Goal: Information Seeking & Learning: Learn about a topic

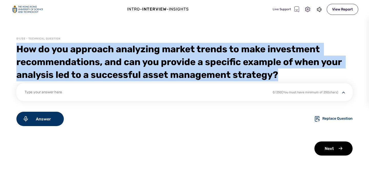
drag, startPoint x: 278, startPoint y: 74, endPoint x: 15, endPoint y: 51, distance: 264.1
click at [15, 51] on div "01/05 - Technical Question How do you approach analyzing market trends to make …" at bounding box center [184, 105] width 369 height 137
copy div "How do you approach analyzing market trends to make investment recommendations,…"
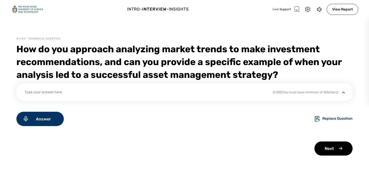
click at [238, 96] on div "Type your answer here" at bounding box center [186, 95] width 322 height 12
click at [210, 92] on div "Type your answer here" at bounding box center [145, 92] width 241 height 7
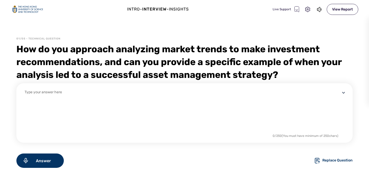
click at [181, 24] on div "Intro - Interview - Insights Live Support View Report 01/05 - Technical Questio…" at bounding box center [184, 87] width 369 height 174
click at [187, 49] on div "How do you approach analyzing market trends to make investment recommendations,…" at bounding box center [184, 62] width 336 height 38
click at [25, 167] on div "Answer" at bounding box center [39, 160] width 47 height 14
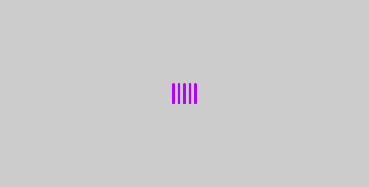
select select "default"
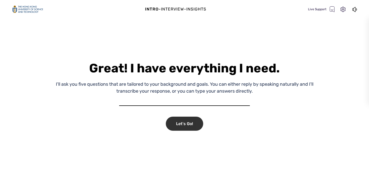
click at [190, 124] on div "Let's Go!" at bounding box center [184, 124] width 37 height 14
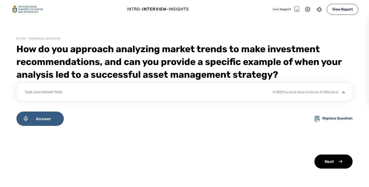
click at [52, 120] on span "Answer" at bounding box center [43, 119] width 29 height 5
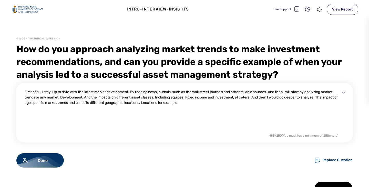
click at [182, 103] on div "First of all, I stay. Up to date with the latest market development. By reading…" at bounding box center [183, 110] width 316 height 43
drag, startPoint x: 183, startPoint y: 103, endPoint x: 169, endPoint y: 104, distance: 14.4
click at [169, 104] on div "First of all, I stay. Up to date with the latest market development. By reading…" at bounding box center [183, 110] width 316 height 43
click at [216, 102] on div "First of all, I stay. Up to date with the latest market development. By reading…" at bounding box center [183, 110] width 316 height 43
click at [204, 103] on div "First of all, I stay. Up to date with the latest market development. By reading…" at bounding box center [183, 110] width 316 height 43
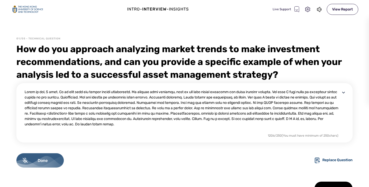
click at [45, 156] on div "Done" at bounding box center [39, 160] width 47 height 14
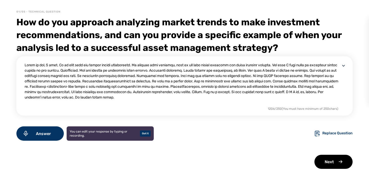
scroll to position [27, 0]
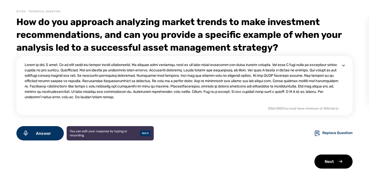
click at [176, 75] on textarea at bounding box center [183, 83] width 316 height 43
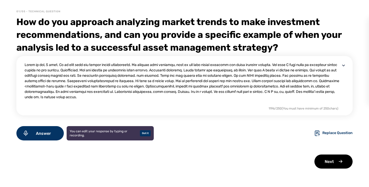
click at [286, 85] on textarea at bounding box center [183, 83] width 316 height 43
click at [89, 86] on textarea at bounding box center [183, 83] width 316 height 43
click at [81, 99] on textarea at bounding box center [183, 83] width 316 height 43
click at [63, 99] on textarea at bounding box center [183, 83] width 316 height 43
type textarea "First of all, I stay. Up to date with the latest market development. By reading…"
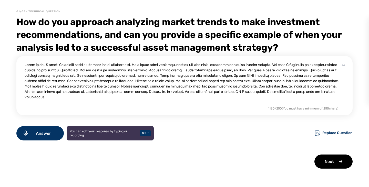
click at [322, 169] on div "01/05 - Technical Question How do you approach analyzing market trends to make …" at bounding box center [184, 98] width 369 height 177
click at [324, 164] on div "Next" at bounding box center [333, 162] width 38 height 14
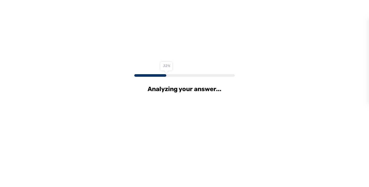
scroll to position [0, 0]
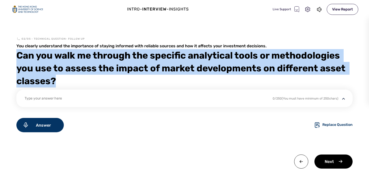
drag, startPoint x: 59, startPoint y: 83, endPoint x: 14, endPoint y: 58, distance: 51.4
click at [14, 58] on div "02/05 - Technical Question- follow up You clearly understand the importance of …" at bounding box center [184, 112] width 369 height 150
copy div "Can you walk me through the specific analytical tools or methodologies you use …"
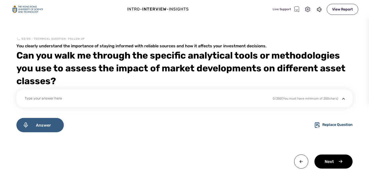
click at [51, 124] on span "Answer" at bounding box center [43, 125] width 29 height 5
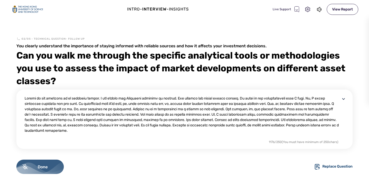
click at [39, 167] on span "Done" at bounding box center [43, 167] width 30 height 5
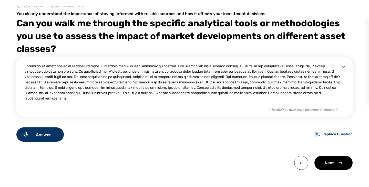
scroll to position [34, 0]
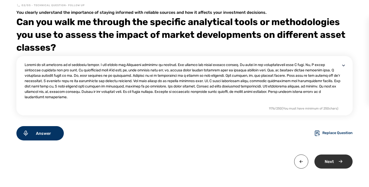
click at [340, 162] on div "Next" at bounding box center [333, 162] width 38 height 14
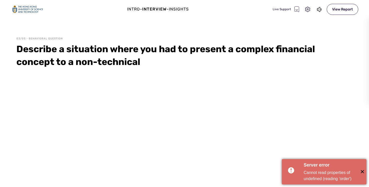
click at [362, 171] on span "✕" at bounding box center [362, 172] width 8 height 8
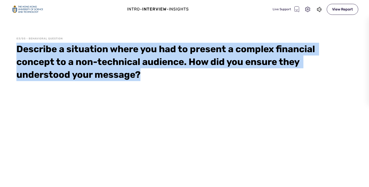
drag, startPoint x: 14, startPoint y: 48, endPoint x: 149, endPoint y: 76, distance: 137.0
click at [149, 76] on div "03/05 - Behavioral Question Describe a situation where you had to present a com…" at bounding box center [184, 112] width 369 height 150
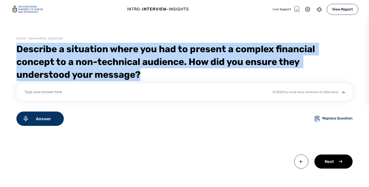
copy div "Describe a situation where you had to present a complex financial concept to a …"
click at [256, 33] on div "Intro - Interview - Insights Live Support View Report 03/05 - Behavioral Questi…" at bounding box center [184, 93] width 369 height 187
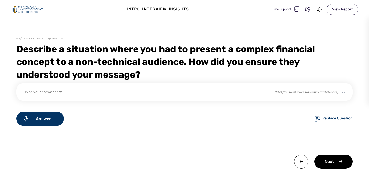
click at [251, 33] on div "Intro - Interview - Insights Live Support View Report 03/05 - Behavioral Questi…" at bounding box center [184, 93] width 369 height 187
click at [58, 118] on div "Answer" at bounding box center [39, 119] width 47 height 14
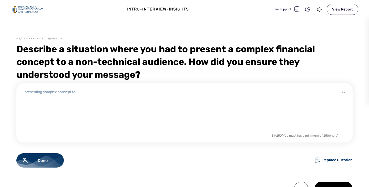
click at [143, 89] on div "presenting complex concept to" at bounding box center [183, 110] width 316 height 43
click at [134, 102] on div "Presenting complex concept to non-finance." at bounding box center [183, 110] width 316 height 43
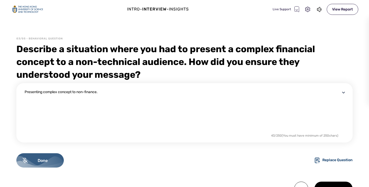
click at [53, 163] on div "Done" at bounding box center [39, 160] width 47 height 14
click at [42, 163] on span "Answer" at bounding box center [43, 160] width 29 height 5
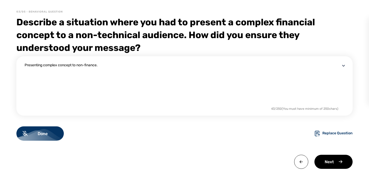
scroll to position [27, 0]
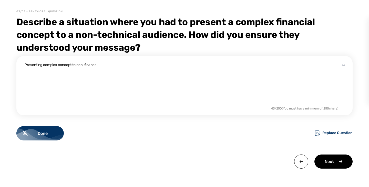
click at [138, 68] on div "Presenting complex concept to non-finance." at bounding box center [183, 83] width 316 height 43
click at [341, 65] on img at bounding box center [343, 65] width 6 height 6
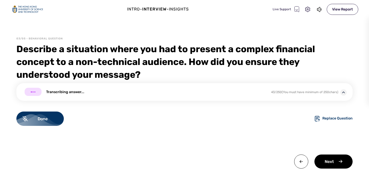
scroll to position [0, 0]
click at [343, 93] on img at bounding box center [343, 92] width 6 height 6
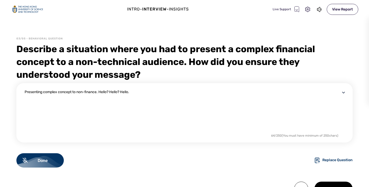
click at [153, 96] on div "Presenting complex concept to non-finance. Hello? Hello? Hello." at bounding box center [183, 110] width 316 height 43
click at [129, 93] on div "Presenting complex concept to non-finance. Hello? Hello? Hello." at bounding box center [183, 110] width 316 height 43
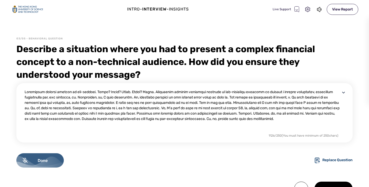
click at [51, 161] on span "Done" at bounding box center [43, 160] width 30 height 5
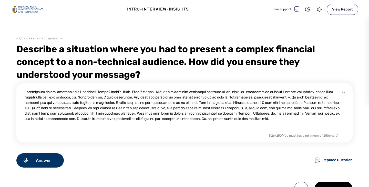
click at [127, 90] on textarea at bounding box center [183, 110] width 316 height 43
drag, startPoint x: 142, startPoint y: 90, endPoint x: 1, endPoint y: 82, distance: 140.6
click at [1, 82] on div "03/05 - Behavioral Question Describe a situation where you had to present a com…" at bounding box center [184, 125] width 369 height 177
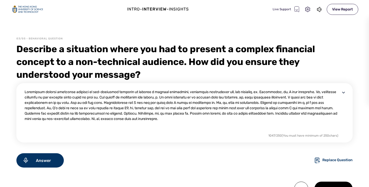
scroll to position [26, 0]
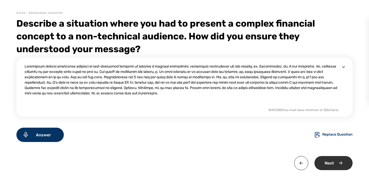
type textarea "Presenting complex financial concepts to non-technical audience or without a fi…"
click at [333, 164] on div "Next" at bounding box center [333, 163] width 38 height 14
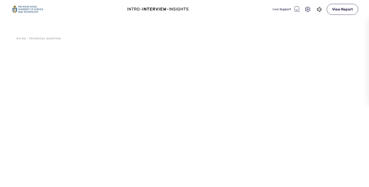
scroll to position [0, 0]
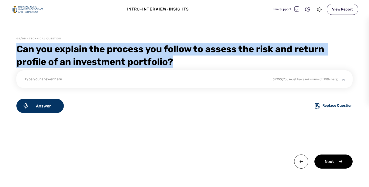
drag, startPoint x: 18, startPoint y: 49, endPoint x: 188, endPoint y: 62, distance: 170.5
click at [188, 62] on div "Can you explain the process you follow to assess the risk and return profile of…" at bounding box center [184, 56] width 336 height 26
copy div "Can you explain the process you follow to assess the risk and return profile of…"
click at [345, 65] on div "Can you explain the process you follow to assess the risk and return profile of…" at bounding box center [184, 56] width 336 height 26
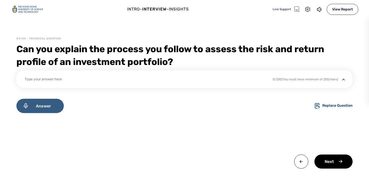
click at [56, 105] on span "Answer" at bounding box center [43, 106] width 29 height 5
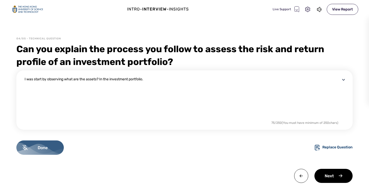
click at [43, 149] on span "Done" at bounding box center [43, 147] width 30 height 5
click at [102, 79] on textarea "I was start by observing what are the assets? In the investment portfolio." at bounding box center [183, 98] width 316 height 43
click at [213, 77] on textarea "I was start by observing what are the assets in the investment portfolio." at bounding box center [183, 98] width 316 height 43
type textarea "I was start by observing what are the assets in the investment portfolio."
click at [50, 145] on div "Answer" at bounding box center [39, 148] width 47 height 14
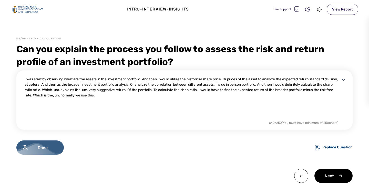
click at [37, 153] on div "Done" at bounding box center [39, 148] width 47 height 14
click at [156, 100] on textarea "I was start by observing what are the assets in the investment portfolio. And t…" at bounding box center [183, 98] width 316 height 43
type textarea "I was start by observing what are the assets in the investment portfolio. And t…"
click at [40, 146] on span "Answer" at bounding box center [43, 147] width 29 height 5
click at [38, 148] on span "Done" at bounding box center [43, 147] width 30 height 5
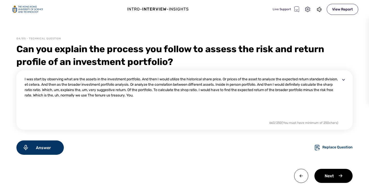
click at [189, 96] on textarea "I was start by observing what are the assets in the investment portfolio. And t…" at bounding box center [183, 98] width 316 height 43
drag, startPoint x: 189, startPoint y: 95, endPoint x: 210, endPoint y: 87, distance: 22.7
click at [176, 95] on textarea "I was start by observing what are the assets in the investment portfolio. And t…" at bounding box center [183, 98] width 316 height 43
type textarea "I was start by observing what are the assets in the investment portfolio. And t…"
click at [53, 153] on div "Answer" at bounding box center [39, 148] width 47 height 14
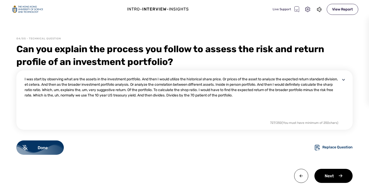
drag, startPoint x: 256, startPoint y: 90, endPoint x: 255, endPoint y: 93, distance: 3.7
click at [257, 90] on div "I was start by observing what are the assets in the investment portfolio. And t…" at bounding box center [183, 98] width 316 height 43
click at [29, 150] on span "Done" at bounding box center [43, 147] width 30 height 5
drag, startPoint x: 255, startPoint y: 96, endPoint x: 241, endPoint y: 94, distance: 14.4
click at [241, 94] on textarea "I was start by observing what are the assets in the investment portfolio. And t…" at bounding box center [183, 98] width 316 height 43
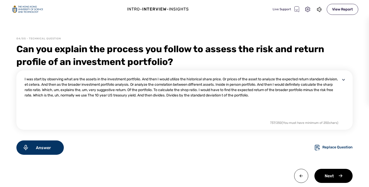
click at [68, 88] on textarea "I was start by observing what are the assets in the investment portfolio. And t…" at bounding box center [183, 98] width 316 height 43
click at [286, 94] on textarea "I was start by observing what are the assets in the investment portfolio. And t…" at bounding box center [183, 98] width 316 height 43
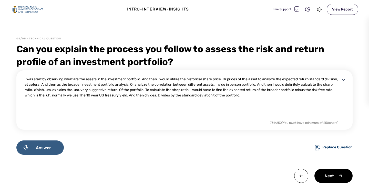
type textarea "I was start by observing what are the assets in the investment portfolio. And t…"
click at [53, 147] on span "Answer" at bounding box center [43, 147] width 29 height 5
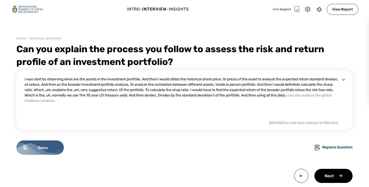
click at [41, 152] on div "Done" at bounding box center [39, 148] width 47 height 14
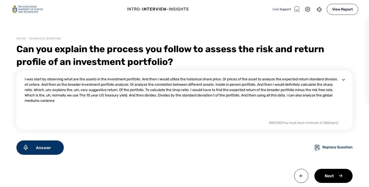
click at [76, 101] on textarea "I was start by observing what are the assets in the investment portfolio. And t…" at bounding box center [183, 98] width 316 height 43
type textarea "I was start by observing what are the assets in the investment portfolio. And t…"
click at [53, 145] on div "Answer" at bounding box center [39, 148] width 47 height 14
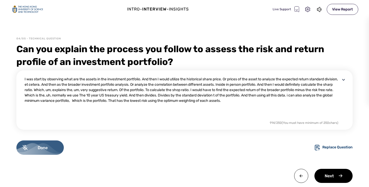
click at [57, 147] on span "Done" at bounding box center [43, 147] width 30 height 5
click at [56, 146] on span "Answer" at bounding box center [43, 147] width 29 height 5
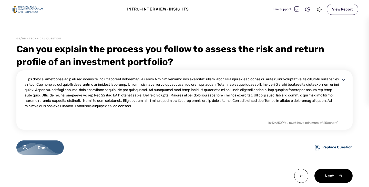
click at [43, 146] on span "Done" at bounding box center [43, 147] width 30 height 5
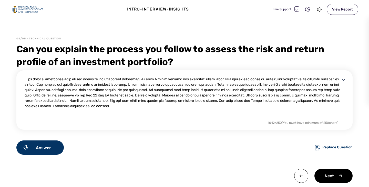
click at [351, 180] on div "04/05 - Technical Question Can you explain the process you follow to assess the…" at bounding box center [184, 119] width 369 height 165
click at [341, 175] on div "Next" at bounding box center [333, 176] width 38 height 14
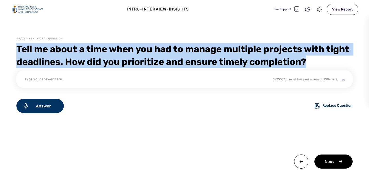
drag, startPoint x: 15, startPoint y: 49, endPoint x: 310, endPoint y: 62, distance: 294.8
click at [310, 62] on div "05/05 - Behavioral Question Tell me about a time when you had to manage multipl…" at bounding box center [184, 112] width 369 height 150
copy div "Tell me about a time when you had to manage multiple projects with tight deadli…"
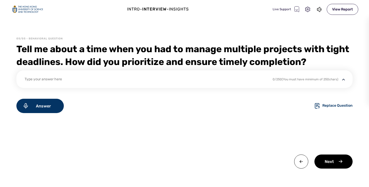
click at [76, 78] on div "Type your answer here" at bounding box center [145, 80] width 241 height 7
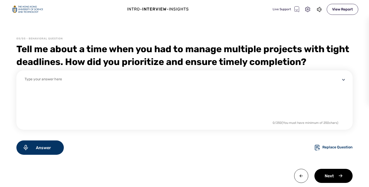
click at [92, 148] on div "Answer Replace Question" at bounding box center [184, 148] width 336 height 14
click at [56, 145] on div "Answer" at bounding box center [39, 148] width 47 height 14
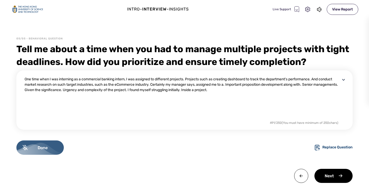
click at [48, 150] on div "Done" at bounding box center [39, 148] width 47 height 14
click at [219, 91] on textarea "One time when I was interning as a commercial banking intern, I was assigned to…" at bounding box center [183, 98] width 316 height 43
drag, startPoint x: 221, startPoint y: 91, endPoint x: 209, endPoint y: 89, distance: 11.7
click at [209, 89] on textarea "One time when I was interning as a commercial banking intern, I was assigned to…" at bounding box center [183, 98] width 316 height 43
click at [258, 87] on textarea "One time when I was interning as a commercial banking intern, I was assigned to…" at bounding box center [183, 98] width 316 height 43
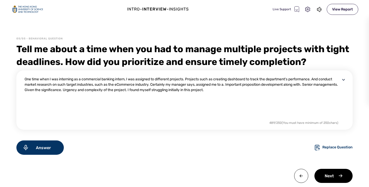
type textarea "One time when I was interning as a commercial banking intern, I was assigned to…"
click at [65, 148] on div "Answer Replace Question" at bounding box center [184, 148] width 336 height 14
click at [57, 147] on span "Answer" at bounding box center [43, 147] width 29 height 5
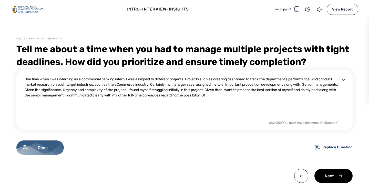
click at [44, 147] on span "Done" at bounding box center [43, 147] width 30 height 5
click at [248, 95] on textarea "One time when I was interning as a commercial banking intern, I was assigned to…" at bounding box center [183, 98] width 316 height 43
drag, startPoint x: 248, startPoint y: 93, endPoint x: 236, endPoint y: 93, distance: 11.3
click at [236, 93] on textarea "One time when I was interning as a commercial banking intern, I was assigned to…" at bounding box center [183, 98] width 316 height 43
type textarea "One time when I was interning as a commercial banking intern, I was assigned to…"
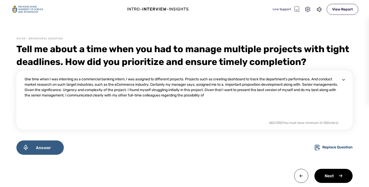
click at [35, 145] on span "Answer" at bounding box center [43, 147] width 29 height 5
click at [53, 147] on span "Done" at bounding box center [43, 147] width 30 height 5
click at [246, 98] on textarea "One time when I was interning as a commercial banking intern, I was assigned to…" at bounding box center [183, 98] width 316 height 43
click at [56, 145] on span "Answer" at bounding box center [43, 147] width 29 height 5
click at [59, 147] on div "Done" at bounding box center [39, 148] width 47 height 14
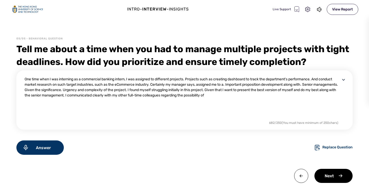
click at [249, 99] on textarea "One time when I was interning as a commercial banking intern, I was assigned to…" at bounding box center [183, 98] width 316 height 43
click at [37, 147] on span "Answer" at bounding box center [43, 147] width 29 height 5
click at [43, 144] on div "Done" at bounding box center [39, 148] width 47 height 14
click at [263, 99] on textarea "One time when I was interning as a commercial banking intern, I was assigned to…" at bounding box center [183, 98] width 316 height 43
click at [49, 142] on div "Answer" at bounding box center [39, 148] width 47 height 14
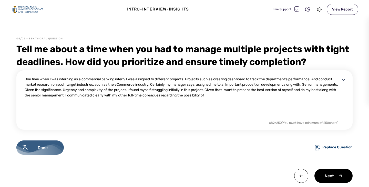
click at [49, 142] on div "Done" at bounding box center [39, 148] width 47 height 14
click at [49, 142] on div "Answer" at bounding box center [39, 148] width 47 height 14
click at [49, 142] on div "Done" at bounding box center [39, 148] width 47 height 14
click at [49, 142] on div "Answer" at bounding box center [39, 148] width 47 height 14
click at [49, 142] on div "Done" at bounding box center [39, 148] width 47 height 14
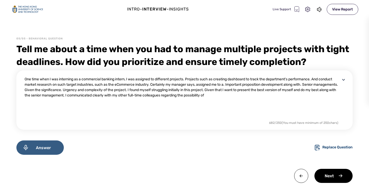
click at [49, 142] on div "Answer" at bounding box center [39, 148] width 47 height 14
click at [53, 145] on span "Done" at bounding box center [43, 147] width 30 height 5
click at [331, 99] on textarea "One time when I was interning as a commercial banking intern, I was assigned to…" at bounding box center [183, 98] width 316 height 43
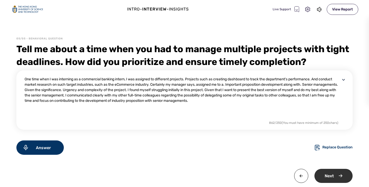
type textarea "One time when I was interning as a commercial banking intern, I was assigned to…"
click at [330, 177] on div "Next" at bounding box center [333, 176] width 38 height 14
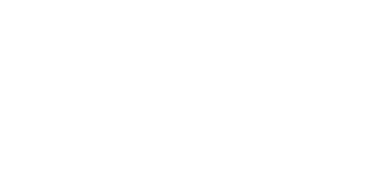
click at [263, 0] on html at bounding box center [184, 0] width 369 height 0
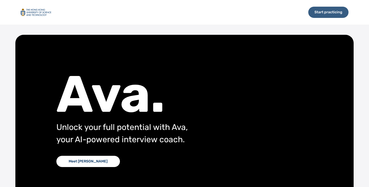
click at [326, 10] on div "Start practicing" at bounding box center [328, 12] width 40 height 11
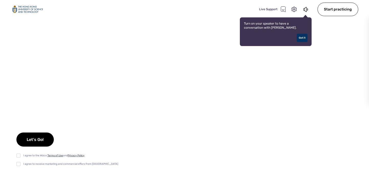
select select "default"
checkbox input "true"
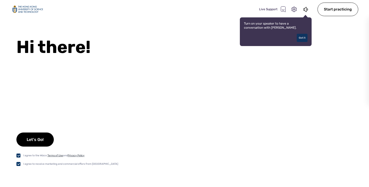
click at [303, 40] on div "Got it" at bounding box center [302, 38] width 11 height 8
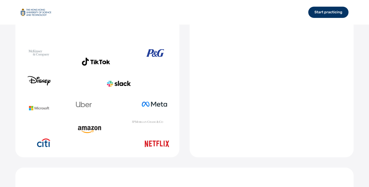
scroll to position [307, 0]
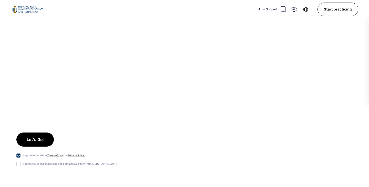
checkbox input "true"
select select "default"
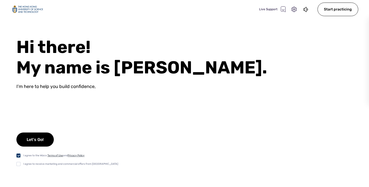
click at [267, 9] on div "Live Support" at bounding box center [272, 9] width 27 height 6
